Goal: Transaction & Acquisition: Book appointment/travel/reservation

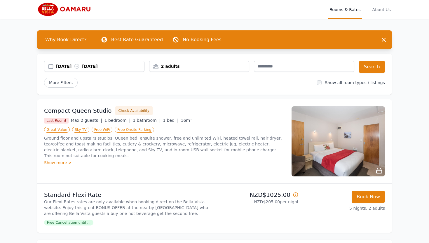
click at [64, 66] on div "[DATE] [DATE]" at bounding box center [100, 66] width 88 height 6
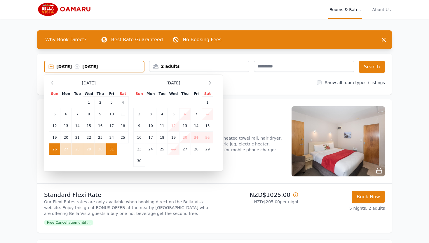
click at [55, 147] on td "26" at bounding box center [54, 149] width 11 height 12
click at [68, 149] on td "27" at bounding box center [65, 149] width 11 height 12
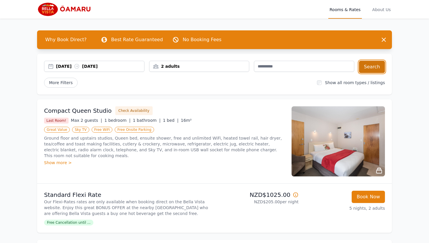
click at [371, 66] on button "Search" at bounding box center [372, 67] width 26 height 12
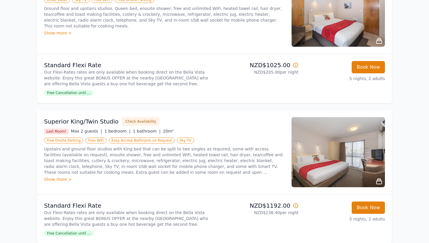
scroll to position [130, 0]
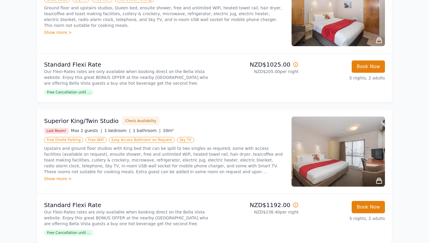
click at [379, 180] on icon at bounding box center [378, 180] width 7 height 7
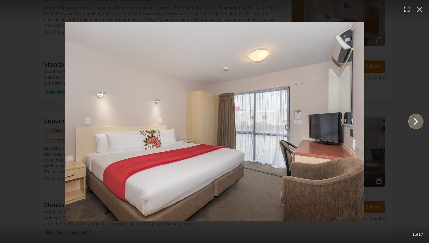
click at [414, 123] on icon "Show slide 2 of 17" at bounding box center [416, 121] width 14 height 14
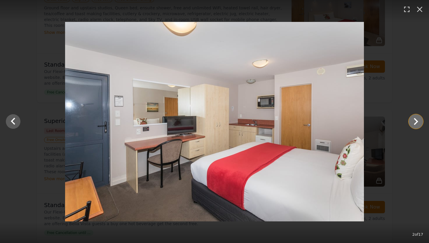
click at [415, 122] on icon "Show slide 3 of 17" at bounding box center [416, 121] width 14 height 14
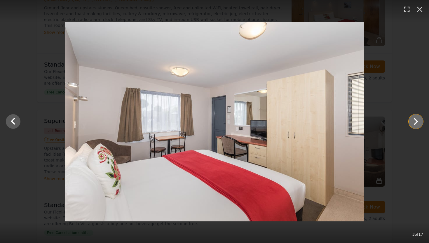
click at [412, 123] on icon "Show slide 4 of 17" at bounding box center [416, 121] width 14 height 14
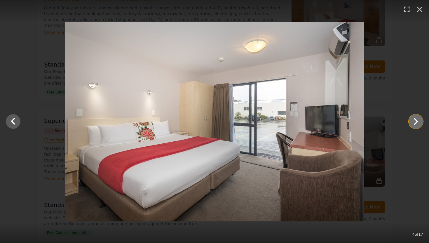
click at [412, 123] on icon "Show slide 5 of 17" at bounding box center [416, 121] width 14 height 14
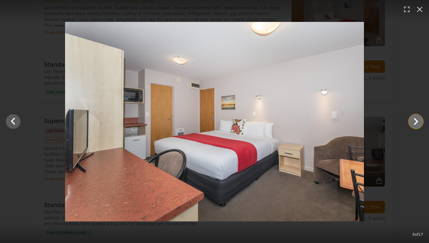
click at [412, 123] on icon "Show slide 6 of 17" at bounding box center [416, 121] width 14 height 14
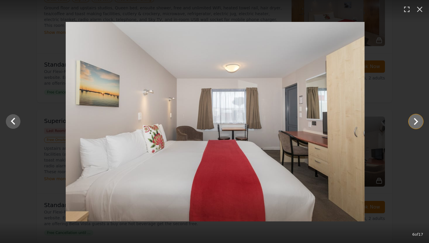
click at [412, 123] on icon "Show slide 7 of 17" at bounding box center [416, 121] width 14 height 14
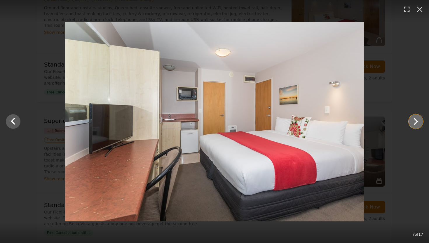
click at [412, 123] on icon "Show slide 8 of 17" at bounding box center [416, 121] width 14 height 14
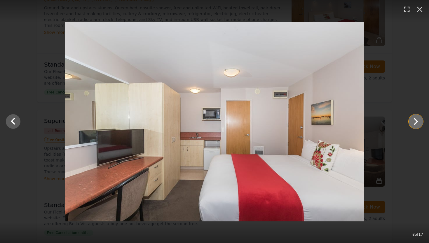
click at [412, 123] on icon "Show slide 9 of 17" at bounding box center [416, 121] width 14 height 14
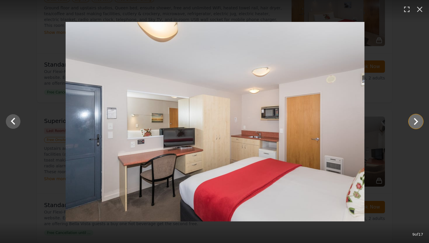
click at [412, 123] on icon "Show slide 10 of 17" at bounding box center [416, 121] width 14 height 14
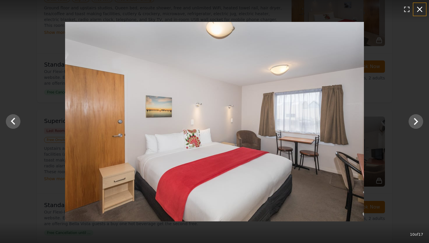
click at [417, 10] on icon "button" at bounding box center [419, 9] width 9 height 9
